Goal: Information Seeking & Learning: Learn about a topic

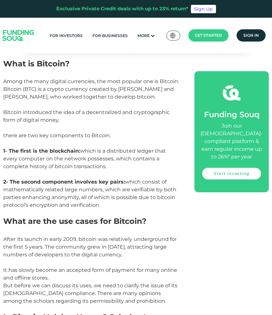
scroll to position [483, 0]
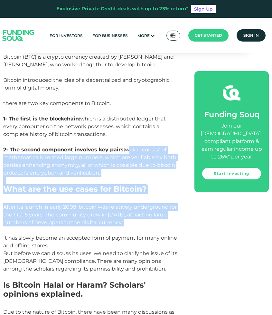
drag, startPoint x: 131, startPoint y: 127, endPoint x: 136, endPoint y: 210, distance: 83.6
click at [132, 204] on p "After its launch in early 2009, bitcoin was relatively underground for the firs…" at bounding box center [91, 226] width 177 height 46
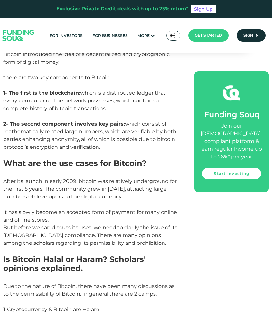
scroll to position [515, 0]
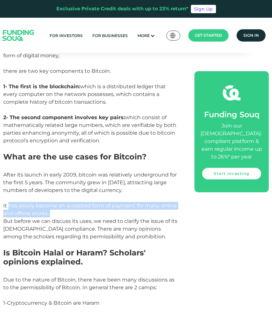
drag, startPoint x: 10, startPoint y: 184, endPoint x: 103, endPoint y: 188, distance: 92.8
click at [103, 188] on p "After its launch in early 2009, bitcoin was relatively underground for the firs…" at bounding box center [91, 194] width 177 height 46
click at [106, 194] on p "After its launch in early 2009, bitcoin was relatively underground for the firs…" at bounding box center [91, 194] width 177 height 46
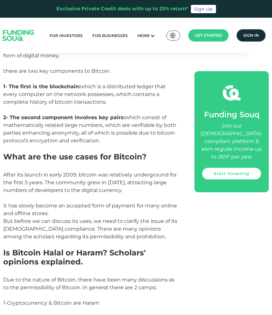
click at [105, 218] on span "But before we can discuss its uses, we need to clarify the issue of its [DEMOGR…" at bounding box center [90, 229] width 174 height 22
drag, startPoint x: 70, startPoint y: 204, endPoint x: 54, endPoint y: 204, distance: 15.4
click at [54, 218] on span "But before we can discuss its uses, we need to clarify the issue of its [DEMOGR…" at bounding box center [90, 229] width 174 height 22
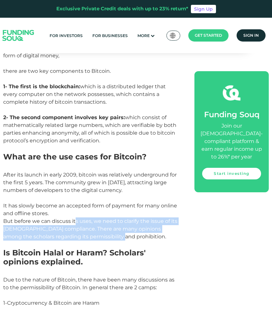
drag, startPoint x: 79, startPoint y: 195, endPoint x: 103, endPoint y: 214, distance: 30.3
click at [103, 218] on span "But before we can discuss its uses, we need to clarify the issue of its [DEMOGR…" at bounding box center [90, 229] width 174 height 22
click at [102, 218] on span "But before we can discuss its uses, we need to clarify the issue of its [DEMOGR…" at bounding box center [90, 229] width 174 height 22
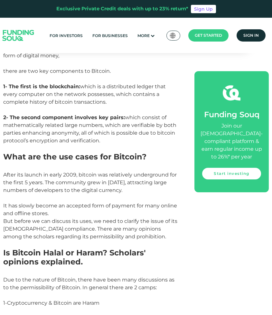
click at [106, 218] on span "But before we can discuss its uses, we need to clarify the issue of its [DEMOGR…" at bounding box center [90, 229] width 174 height 22
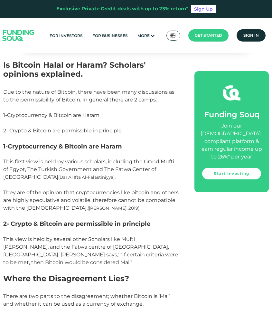
scroll to position [708, 0]
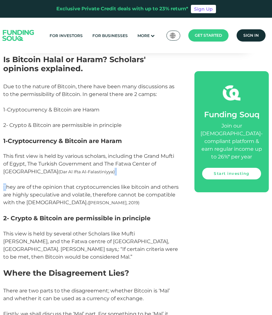
drag, startPoint x: 16, startPoint y: 159, endPoint x: 110, endPoint y: 153, distance: 93.9
click at [119, 152] on p "This first view is held by various scholars, including the Grand Mufti of Egypt…" at bounding box center [91, 179] width 177 height 54
click at [102, 157] on p "This first view is held by various scholars, including the Grand Mufti of Egypt…" at bounding box center [91, 179] width 177 height 54
drag, startPoint x: 81, startPoint y: 158, endPoint x: 74, endPoint y: 158, distance: 7.1
click at [77, 158] on p "This first view is held by various scholars, including the Grand Mufti of Egypt…" at bounding box center [91, 179] width 177 height 54
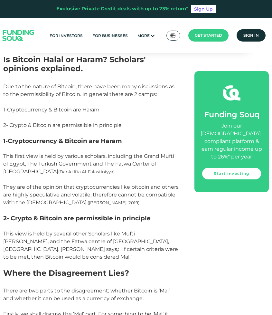
drag, startPoint x: 54, startPoint y: 156, endPoint x: 116, endPoint y: 154, distance: 61.2
click at [116, 154] on p "This first view is held by various scholars, including the Grand Mufti of Egypt…" at bounding box center [91, 179] width 177 height 54
drag, startPoint x: 131, startPoint y: 148, endPoint x: 139, endPoint y: 153, distance: 9.4
click at [137, 152] on p "This first view is held by various scholars, including the Grand Mufti of Egypt…" at bounding box center [91, 179] width 177 height 54
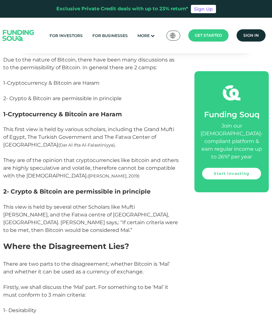
scroll to position [740, 0]
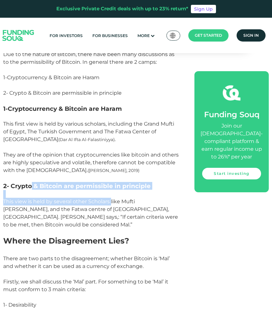
drag, startPoint x: 74, startPoint y: 174, endPoint x: 133, endPoint y: 180, distance: 58.9
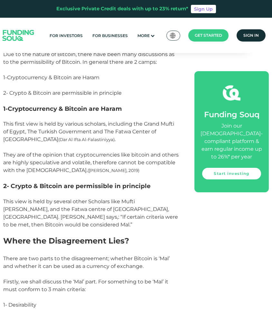
click at [139, 198] on span "This view is held by several other Scholars like Mufti [PERSON_NAME], and the F…" at bounding box center [90, 212] width 175 height 29
drag, startPoint x: 97, startPoint y: 187, endPoint x: 63, endPoint y: 183, distance: 33.9
click at [63, 198] on span "This view is held by several other Scholars like Mufti [PERSON_NAME], and the F…" at bounding box center [90, 212] width 175 height 29
drag, startPoint x: 104, startPoint y: 172, endPoint x: 115, endPoint y: 177, distance: 12.3
click at [105, 190] on p at bounding box center [91, 194] width 177 height 8
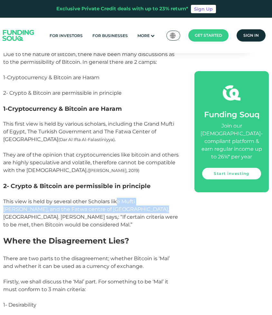
click at [117, 198] on span "This view is held by several other Scholars like Mufti [PERSON_NAME], and the F…" at bounding box center [90, 212] width 175 height 29
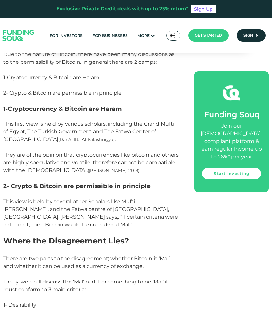
click at [106, 198] on span "This view is held by several other Scholars like Mufti [PERSON_NAME], and the F…" at bounding box center [90, 212] width 175 height 29
click at [89, 200] on p "This view is held by several other Scholars like Mufti [PERSON_NAME], and the F…" at bounding box center [91, 213] width 177 height 31
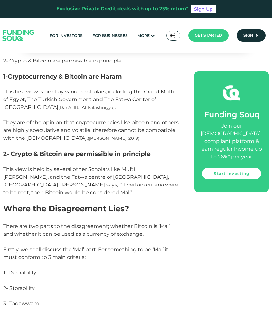
click at [65, 196] on p at bounding box center [91, 200] width 177 height 8
drag, startPoint x: 87, startPoint y: 171, endPoint x: 82, endPoint y: 171, distance: 4.8
click at [82, 171] on span "This view is held by several other Scholars like Mufti [PERSON_NAME], and the F…" at bounding box center [90, 180] width 175 height 29
click at [90, 167] on span "This view is held by several other Scholars like Mufti [PERSON_NAME], and the F…" at bounding box center [90, 180] width 175 height 29
click at [82, 169] on span "This view is held by several other Scholars like Mufti [PERSON_NAME], and the F…" at bounding box center [90, 180] width 175 height 29
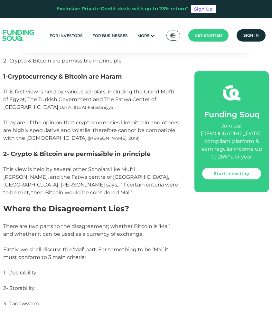
drag, startPoint x: 91, startPoint y: 170, endPoint x: 76, endPoint y: 171, distance: 15.2
click at [76, 171] on p "This view is held by several other Scholars like Mufti [PERSON_NAME], and the F…" at bounding box center [91, 180] width 177 height 31
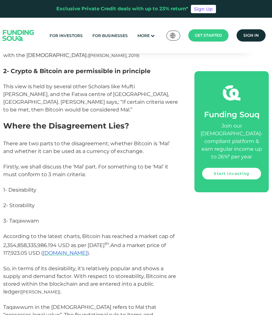
scroll to position [869, 0]
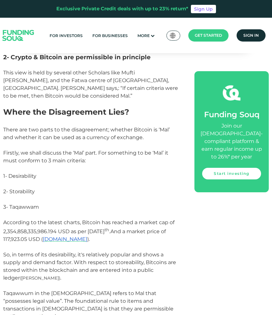
drag, startPoint x: 49, startPoint y: 119, endPoint x: 52, endPoint y: 117, distance: 4.0
click at [49, 126] on p "There are two parts to the disagreement; whether Bitcoin is ‘Mal’ and whether i…" at bounding box center [91, 137] width 177 height 23
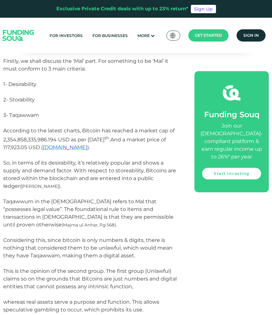
scroll to position [965, 0]
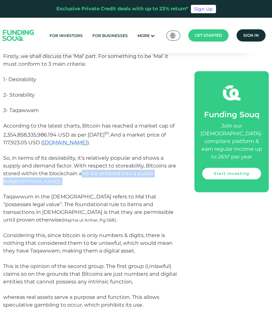
drag, startPoint x: 115, startPoint y: 144, endPoint x: 71, endPoint y: 165, distance: 48.4
click at [75, 165] on p "So, in terms of its desirability, it's relatively popular and shows a supply an…" at bounding box center [91, 173] width 177 height 39
drag, startPoint x: 48, startPoint y: 168, endPoint x: 42, endPoint y: 171, distance: 6.2
click at [47, 168] on p "So, in terms of its desirability, it's relatively popular and shows a supply an…" at bounding box center [91, 173] width 177 height 39
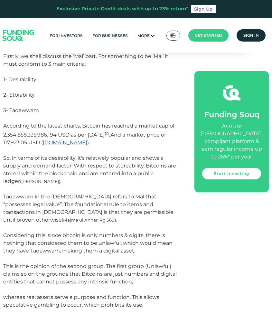
click at [33, 193] on span "Taqawwum in the [DEMOGRAPHIC_DATA] refers to Mal that “possesses legal value”. …" at bounding box center [88, 207] width 170 height 29
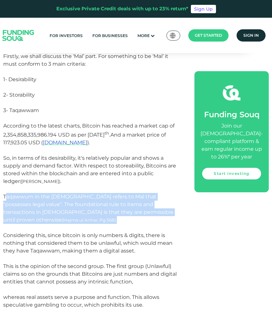
drag, startPoint x: 5, startPoint y: 175, endPoint x: 161, endPoint y: 186, distance: 156.2
click at [161, 193] on p "Taqawwum in the [DEMOGRAPHIC_DATA] refers to Mal that “possesses legal value”. …" at bounding box center [91, 212] width 177 height 39
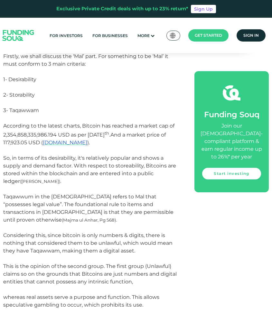
click at [145, 232] on span "Considering this, since bitcoin is only numbers & digits, there is nothing that…" at bounding box center [89, 270] width 173 height 76
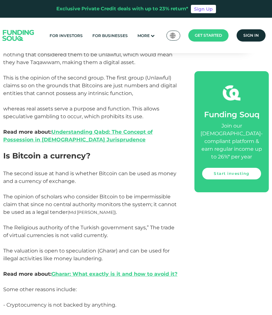
scroll to position [1159, 0]
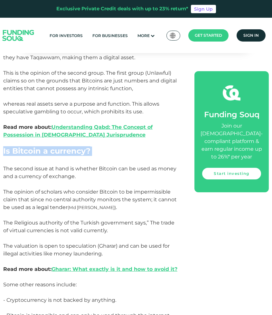
drag, startPoint x: 14, startPoint y: 126, endPoint x: 132, endPoint y: 126, distance: 117.5
click at [117, 146] on h2 "Is Bitcoin a currency?" at bounding box center [91, 155] width 177 height 19
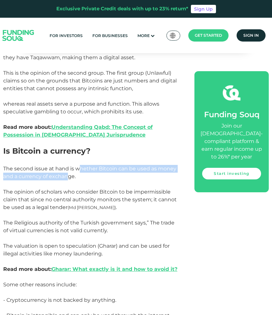
drag, startPoint x: 71, startPoint y: 142, endPoint x: 89, endPoint y: 148, distance: 19.2
click at [69, 165] on span "The second issue at hand is whether Bitcoin can be used as money and a currency…" at bounding box center [89, 172] width 173 height 14
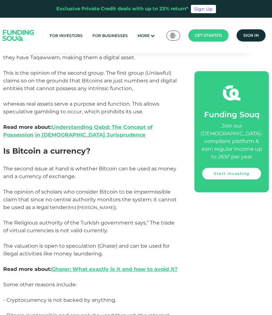
click at [124, 165] on p "The second issue at hand is whether Bitcoin can be used as money and a currency…" at bounding box center [91, 176] width 177 height 23
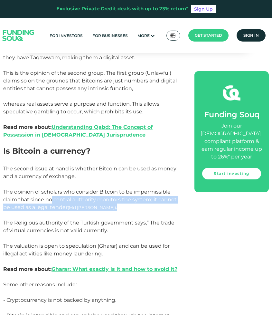
drag, startPoint x: 63, startPoint y: 166, endPoint x: 163, endPoint y: 178, distance: 100.6
click at [160, 188] on p "The opinion of scholars who consider Bitcoin to be impermissible claim that sin…" at bounding box center [91, 203] width 177 height 31
click at [163, 188] on p "The opinion of scholars who consider Bitcoin to be impermissible claim that sin…" at bounding box center [91, 203] width 177 height 31
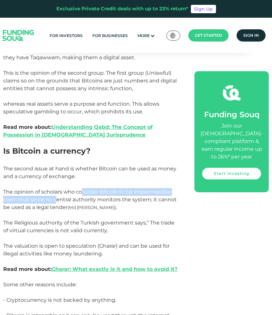
drag, startPoint x: 55, startPoint y: 167, endPoint x: 82, endPoint y: 165, distance: 27.4
click at [82, 188] on p "The opinion of scholars who consider Bitcoin to be impermissible claim that sin…" at bounding box center [91, 203] width 177 height 31
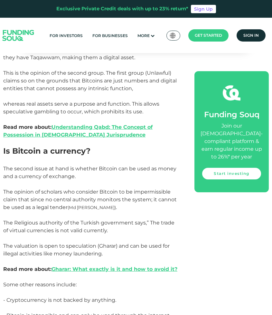
click at [98, 205] on span "(Md [PERSON_NAME])" at bounding box center [92, 207] width 48 height 5
drag, startPoint x: 50, startPoint y: 166, endPoint x: 76, endPoint y: 179, distance: 29.5
click at [83, 189] on span "The opinion of scholars who consider Bitcoin to be impermissible claim that sin…" at bounding box center [89, 200] width 173 height 22
click at [74, 188] on p "The opinion of scholars who consider Bitcoin to be impermissible claim that sin…" at bounding box center [91, 203] width 177 height 31
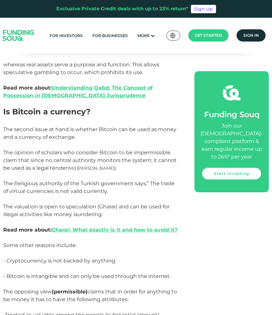
drag, startPoint x: 18, startPoint y: 165, endPoint x: 18, endPoint y: 173, distance: 7.7
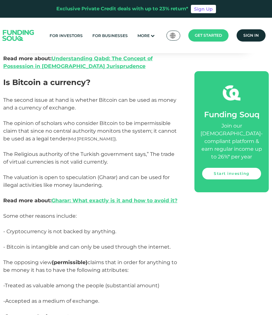
scroll to position [1231, 0]
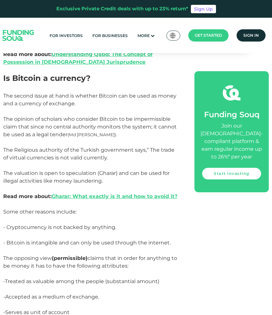
drag, startPoint x: 111, startPoint y: 150, endPoint x: 114, endPoint y: 166, distance: 15.7
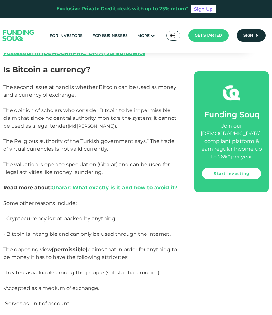
scroll to position [1263, 0]
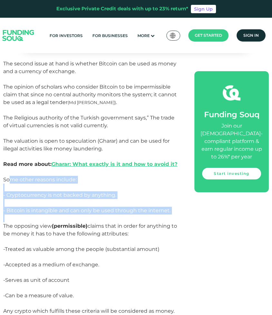
drag, startPoint x: 11, startPoint y: 149, endPoint x: 75, endPoint y: 185, distance: 73.6
click at [75, 185] on div "Currency has been used as a medium of exchange for centuries. Individuals and e…" at bounding box center [91, 101] width 177 height 1835
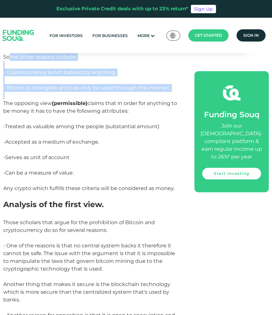
scroll to position [1392, 0]
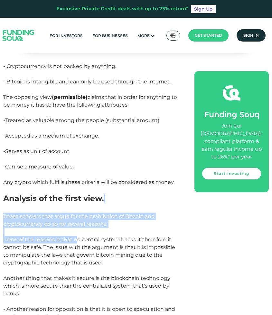
drag, startPoint x: 79, startPoint y: 205, endPoint x: 41, endPoint y: 178, distance: 46.5
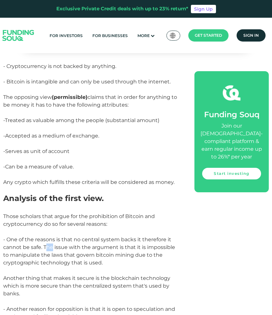
drag, startPoint x: 50, startPoint y: 219, endPoint x: 54, endPoint y: 220, distance: 3.7
click at [53, 236] on p "- One of the reasons is that no central system backs it therefore it cannot be …" at bounding box center [91, 267] width 177 height 62
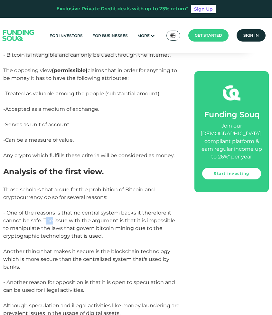
scroll to position [1424, 0]
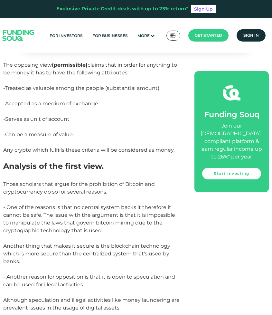
click at [93, 226] on span "- One of the reasons is that no central system backs it therefore it cannot be …" at bounding box center [89, 234] width 172 height 60
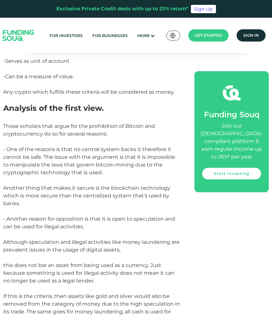
scroll to position [1489, 0]
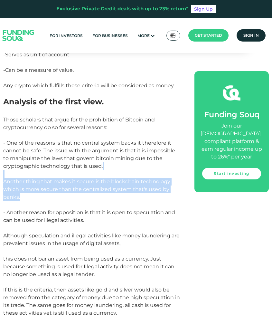
drag, startPoint x: 46, startPoint y: 163, endPoint x: 73, endPoint y: 170, distance: 28.0
click at [73, 170] on p "- One of the reasons is that no central system backs it therefore it cannot be …" at bounding box center [91, 170] width 177 height 62
click at [76, 170] on p "- One of the reasons is that no central system backs it therefore it cannot be …" at bounding box center [91, 170] width 177 height 62
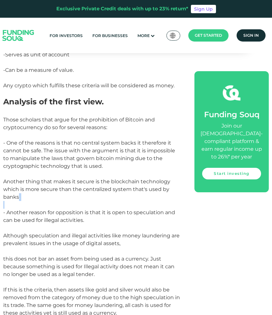
drag, startPoint x: 52, startPoint y: 175, endPoint x: 19, endPoint y: 167, distance: 34.1
drag, startPoint x: 23, startPoint y: 158, endPoint x: 30, endPoint y: 158, distance: 7.1
click at [26, 158] on span "- One of the reasons is that no central system backs it therefore it cannot be …" at bounding box center [89, 170] width 172 height 60
click at [40, 158] on span "- One of the reasons is that no central system backs it therefore it cannot be …" at bounding box center [89, 170] width 172 height 60
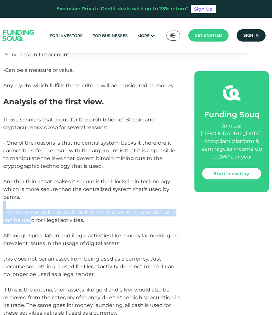
drag, startPoint x: 45, startPoint y: 165, endPoint x: 32, endPoint y: 188, distance: 26.4
click at [26, 209] on p "- Another reason for opposition is that it is open to speculation and can be us…" at bounding box center [91, 263] width 177 height 108
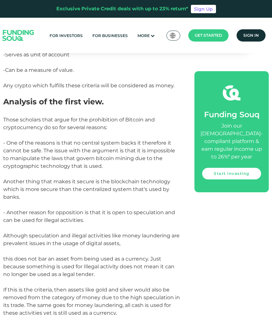
click at [36, 209] on span "- Another reason for opposition is that it is open to speculation and can be us…" at bounding box center [91, 262] width 177 height 107
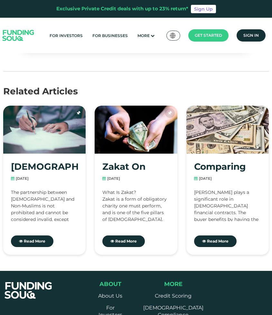
scroll to position [2326, 0]
